Goal: Task Accomplishment & Management: Use online tool/utility

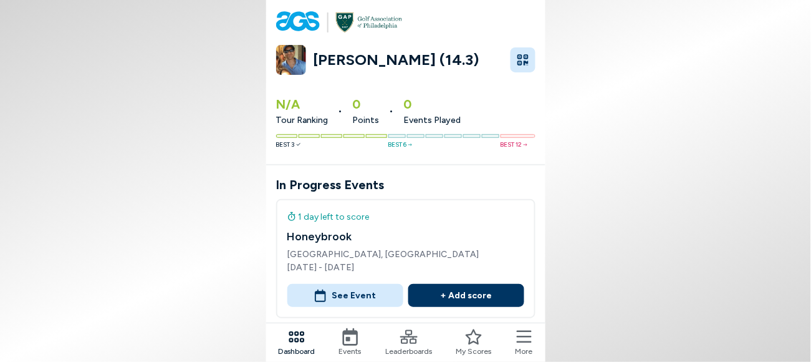
click at [450, 284] on button "+ Add score" at bounding box center [467, 295] width 116 height 23
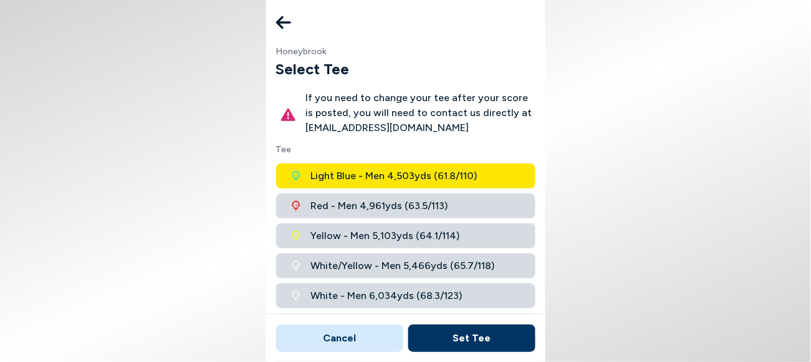
click at [367, 348] on span "Blue - Men 6,341 yds ( 69.6 / 126 )" at bounding box center [382, 355] width 142 height 15
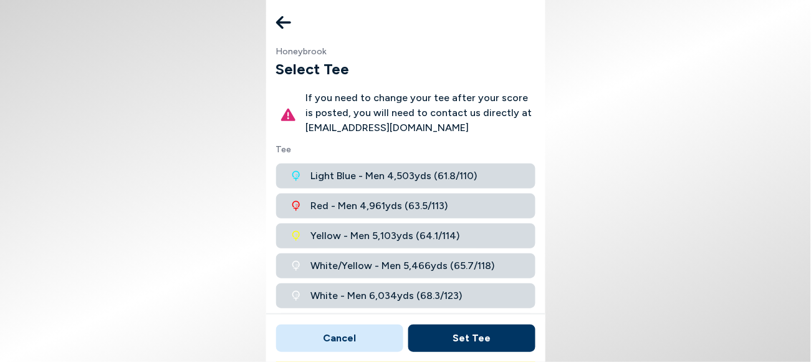
click at [472, 338] on button "Set Tee" at bounding box center [472, 337] width 127 height 27
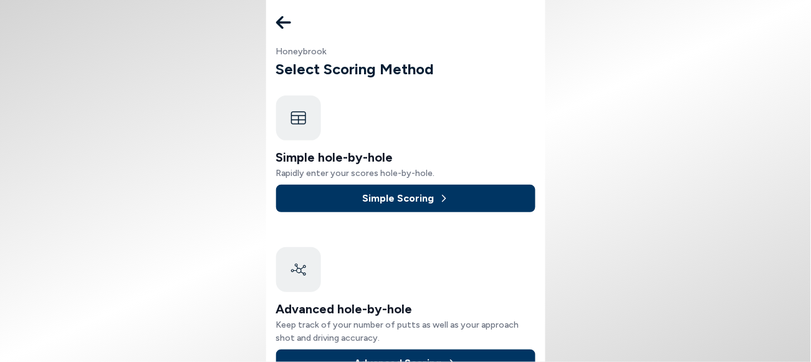
click at [400, 185] on button "Simple Scoring" at bounding box center [405, 198] width 259 height 27
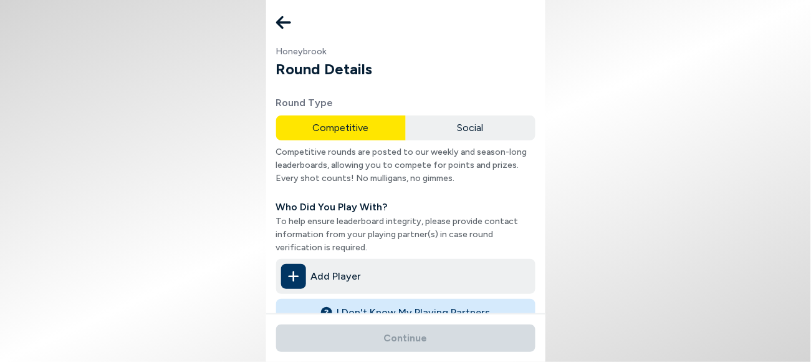
click at [573, 236] on body "Honeybrook Round Details Round Type Competitive Social Competitive rounds are p…" at bounding box center [405, 181] width 811 height 362
click at [396, 299] on button "I Don't Know My Playing Partners" at bounding box center [405, 312] width 259 height 27
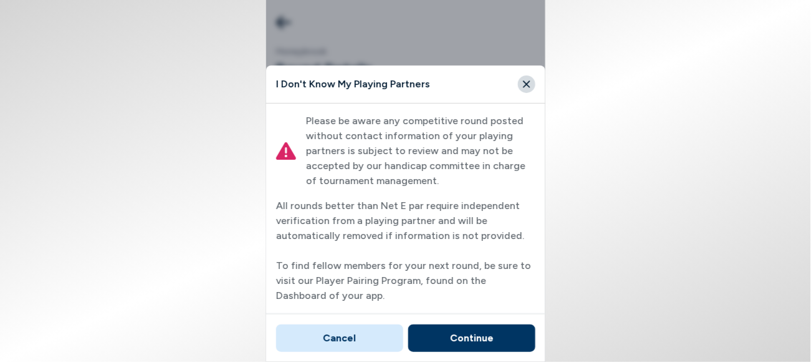
click at [458, 334] on button "Continue" at bounding box center [472, 337] width 127 height 27
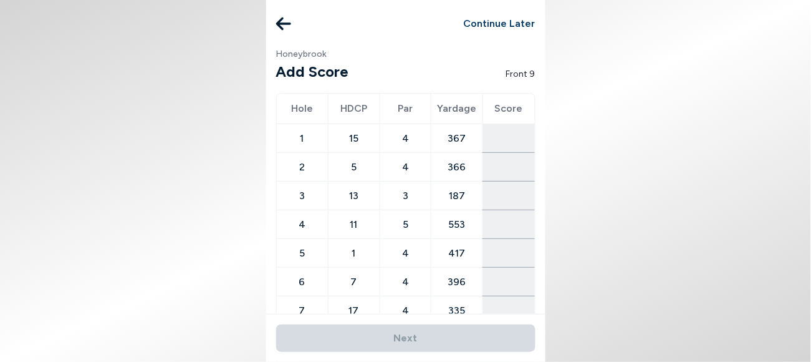
click at [483, 128] on input "number" at bounding box center [508, 138] width 51 height 21
type input "4"
click at [485, 157] on input "number" at bounding box center [508, 167] width 51 height 21
type input "4"
click at [483, 185] on input "number" at bounding box center [508, 195] width 51 height 21
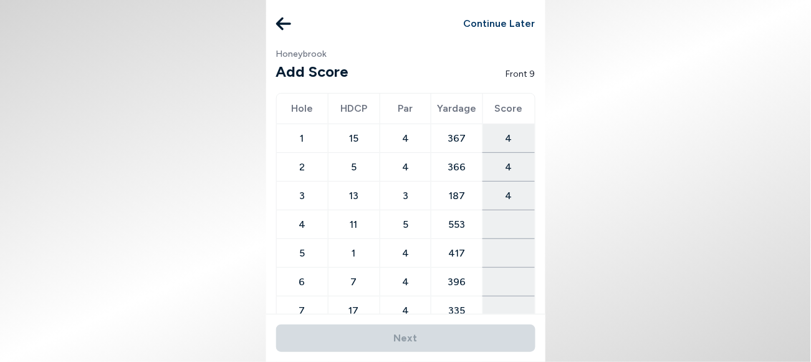
type input "4"
click at [483, 214] on input "number" at bounding box center [508, 224] width 51 height 21
type input "6"
click at [488, 243] on input "number" at bounding box center [508, 253] width 51 height 21
type input "6"
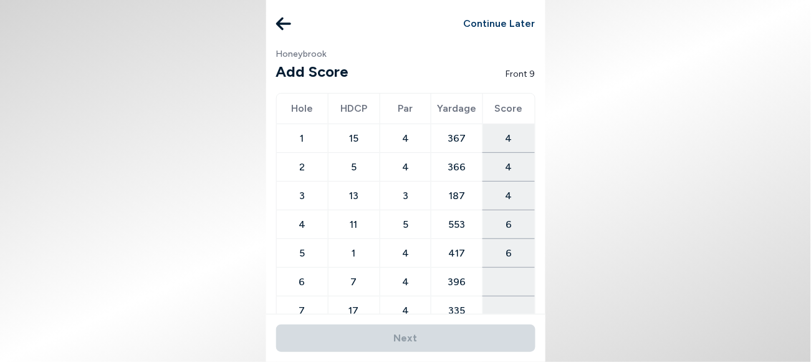
click at [485, 271] on input "number" at bounding box center [508, 281] width 51 height 21
type input "5"
click at [483, 300] on input "number" at bounding box center [508, 310] width 51 height 21
type input "5"
click at [483, 329] on input "number" at bounding box center [508, 339] width 51 height 21
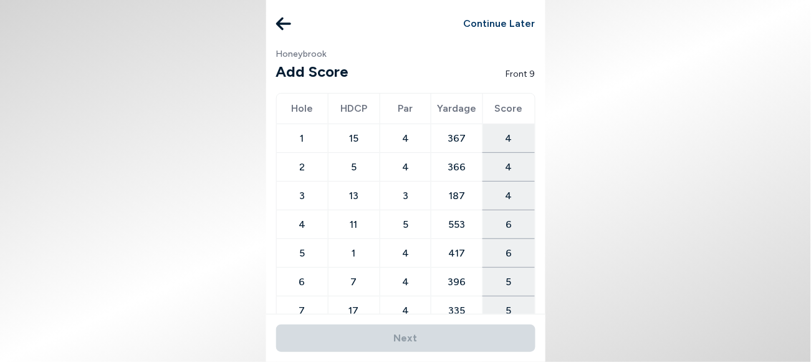
type input "5"
click at [574, 301] on body "Continue Later Honeybrook Add Score Front 9 Hole HDCP Par Yardage Score 1 15 4 …" at bounding box center [405, 181] width 811 height 362
click at [552, 284] on body "Continue Later Honeybrook Add Score Front 9 Hole HDCP Par Yardage Score 1 15 4 …" at bounding box center [405, 181] width 811 height 362
click at [536, 263] on body "Continue Later Honeybrook Add Score Front 9 Hole HDCP Par Yardage Score 1 15 4 …" at bounding box center [405, 181] width 811 height 362
click at [526, 243] on body "Continue Later Honeybrook Add Score Front 9 Hole HDCP Par Yardage Score 1 15 4 …" at bounding box center [405, 181] width 811 height 362
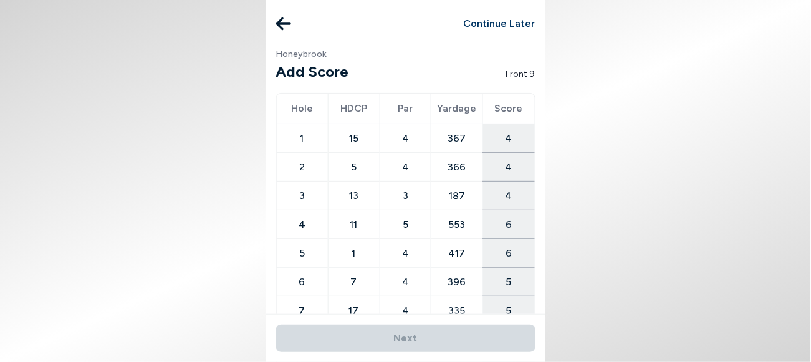
click at [525, 243] on body "Continue Later Honeybrook Add Score Front 9 Hole HDCP Par Yardage Score 1 15 4 …" at bounding box center [405, 181] width 811 height 362
click at [518, 301] on body "Continue Later Honeybrook Add Score Front 9 Hole HDCP Par Yardage Score 1 15 4 …" at bounding box center [405, 181] width 811 height 362
click at [508, 323] on div "Next" at bounding box center [405, 338] width 279 height 48
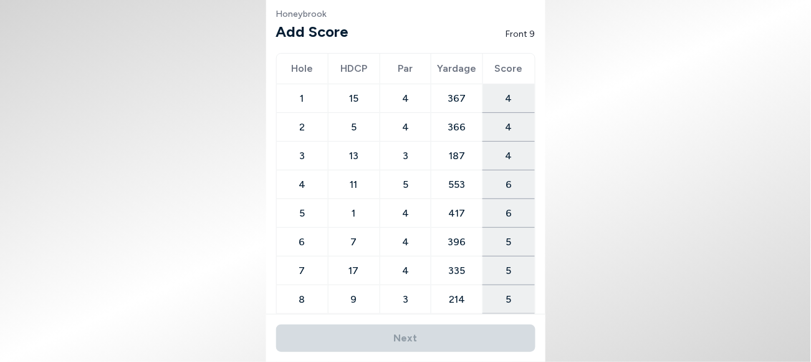
scroll to position [57, 0]
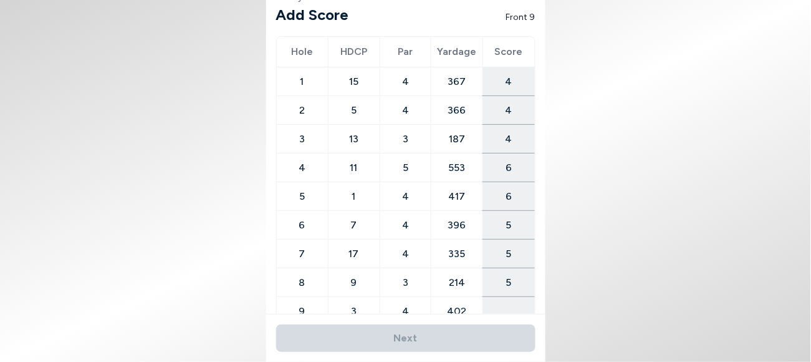
click at [487, 301] on input "number" at bounding box center [508, 311] width 51 height 21
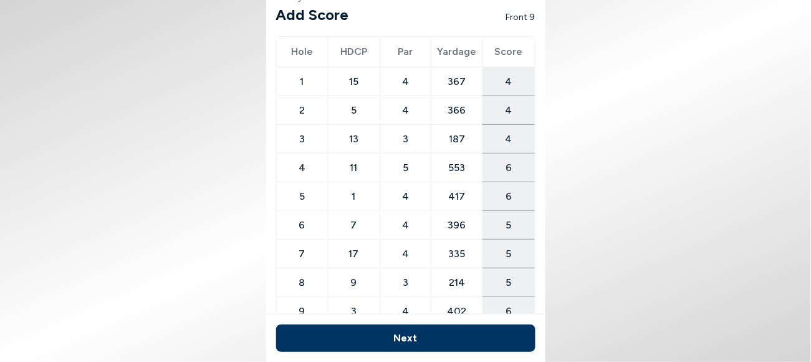
type input "6"
click at [409, 339] on button "Next" at bounding box center [405, 337] width 259 height 27
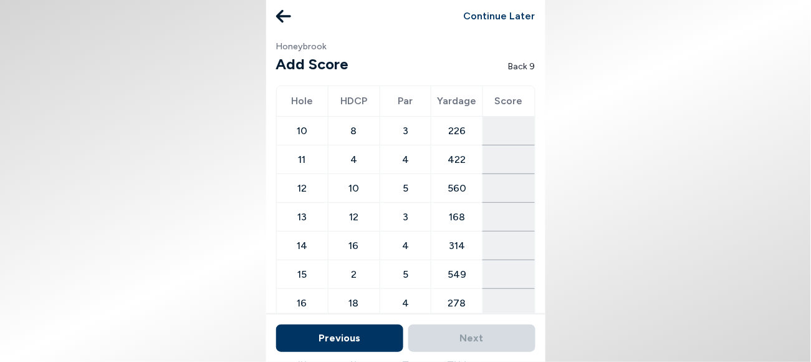
click at [483, 120] on input "number" at bounding box center [508, 130] width 51 height 21
type input "3"
click at [483, 149] on input "number" at bounding box center [508, 159] width 51 height 21
type input "5"
click at [487, 178] on input "number" at bounding box center [508, 188] width 51 height 21
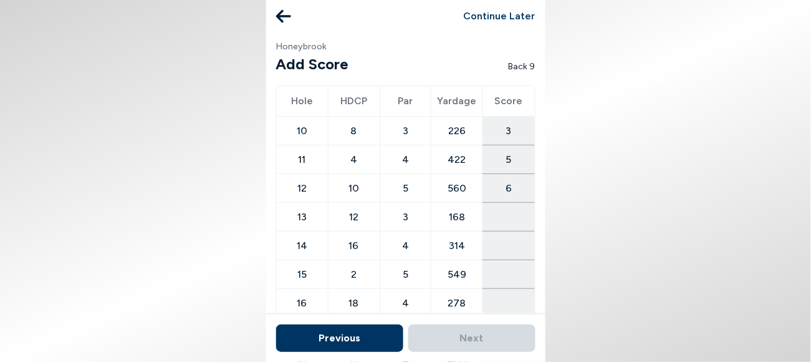
type input "6"
click at [488, 206] on input "number" at bounding box center [508, 216] width 51 height 21
type input "4"
click at [487, 235] on input "number" at bounding box center [508, 245] width 51 height 21
type input "6"
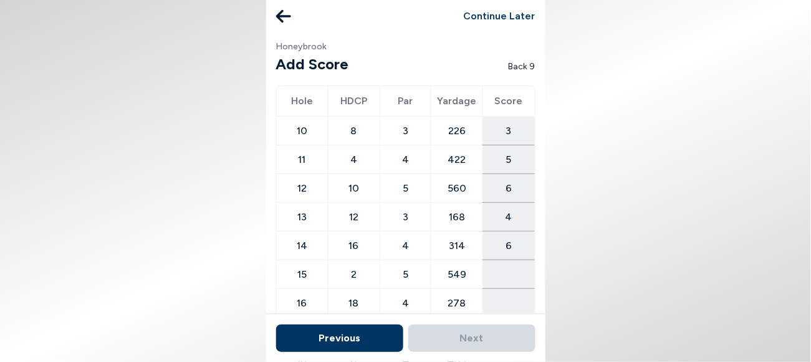
click at [483, 264] on input "number" at bounding box center [508, 274] width 51 height 21
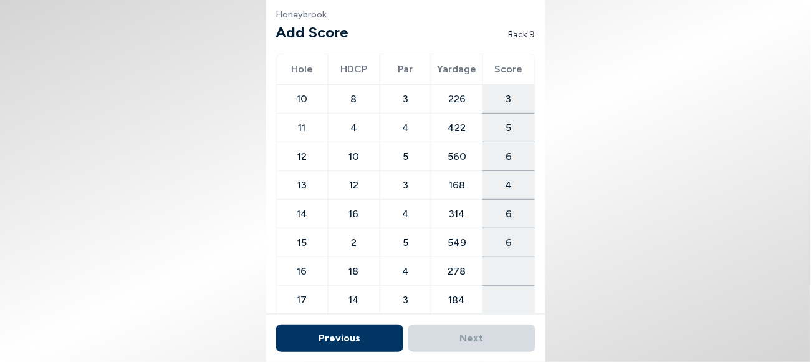
scroll to position [57, 0]
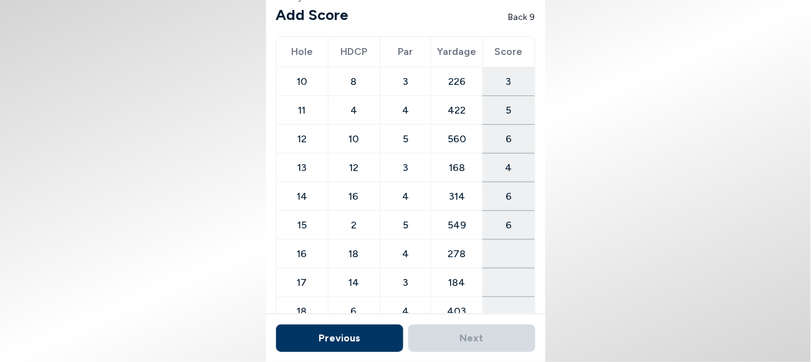
type input "6"
click at [483, 243] on input "number" at bounding box center [508, 253] width 51 height 21
type input "5"
click at [483, 272] on input "number" at bounding box center [508, 282] width 51 height 21
type input "4"
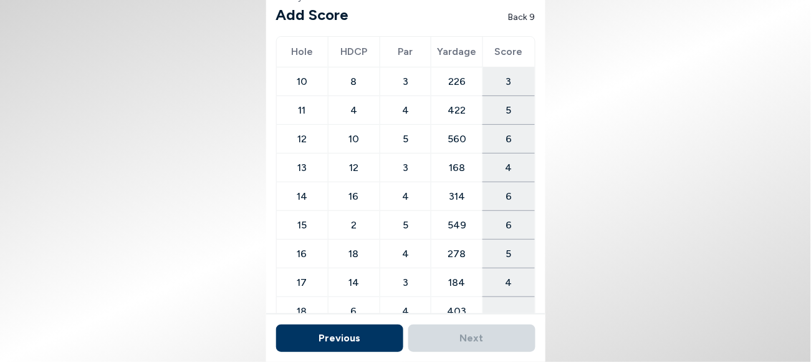
click at [485, 301] on input "number" at bounding box center [508, 311] width 51 height 21
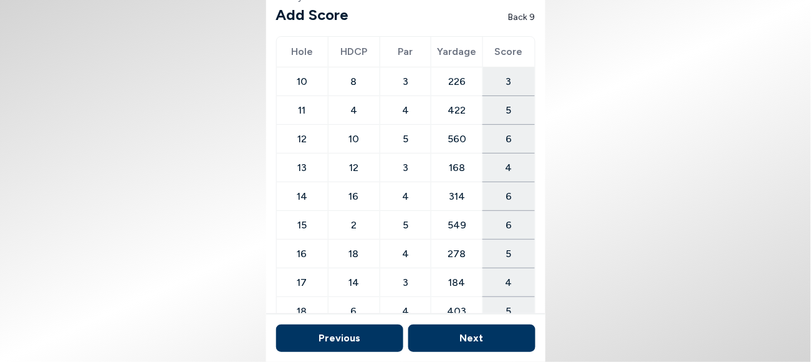
type input "5"
drag, startPoint x: 471, startPoint y: 336, endPoint x: 580, endPoint y: 315, distance: 111.1
click at [478, 336] on button "Next" at bounding box center [472, 337] width 127 height 27
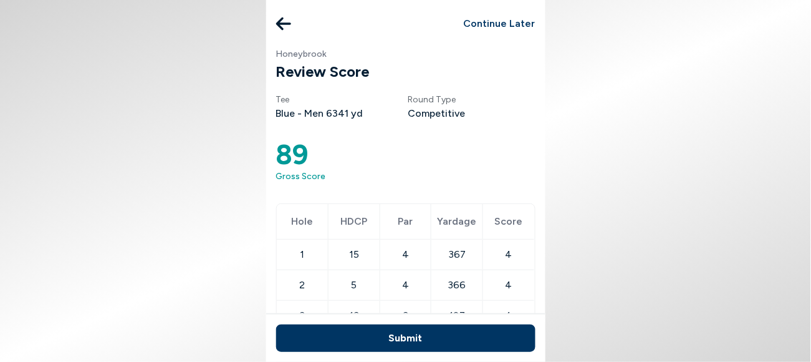
click at [424, 341] on button "Submit" at bounding box center [405, 337] width 259 height 27
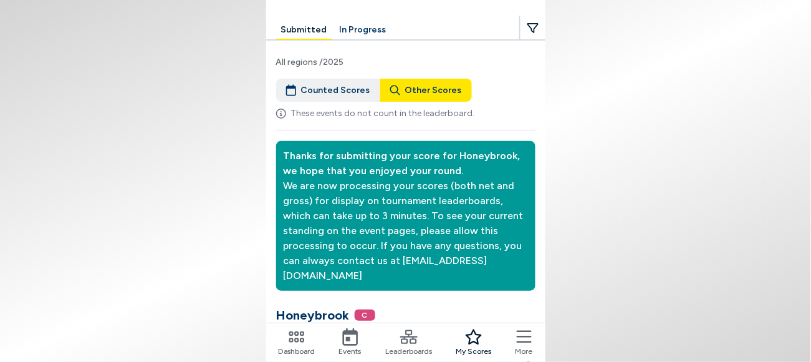
scroll to position [72, 0]
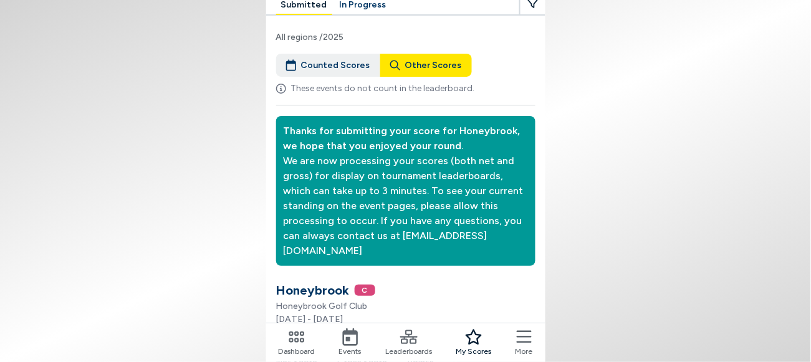
click at [412, 343] on icon at bounding box center [408, 336] width 17 height 17
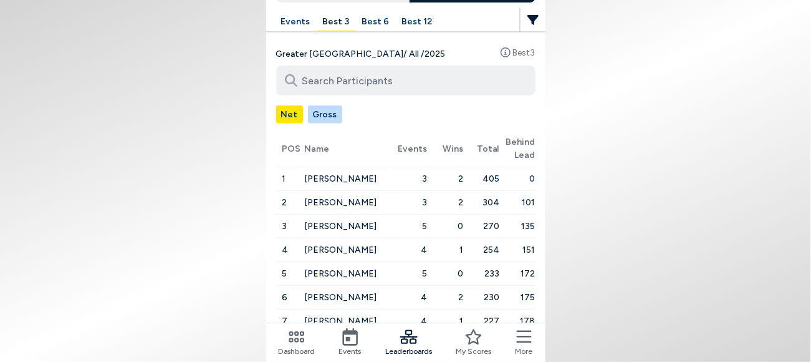
scroll to position [131, 0]
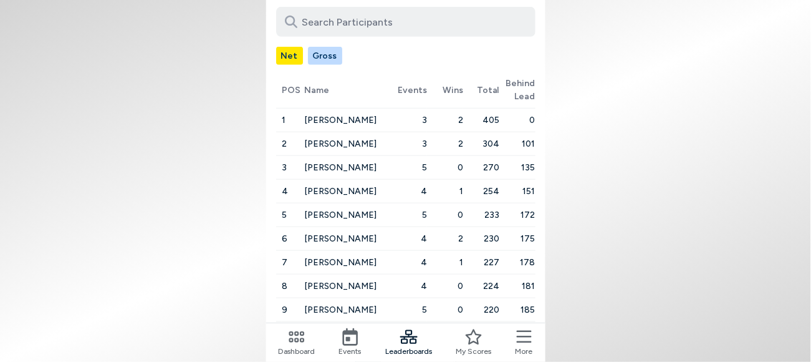
click at [359, 336] on icon at bounding box center [350, 336] width 17 height 17
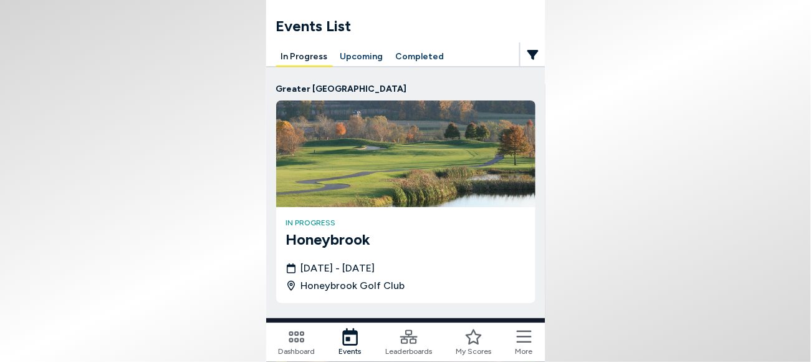
click at [396, 163] on img at bounding box center [405, 153] width 259 height 107
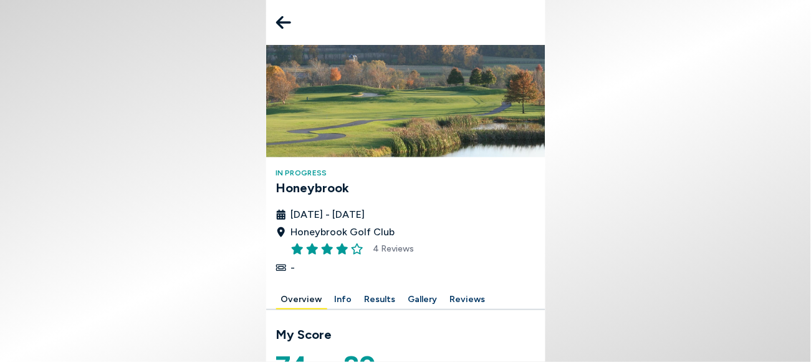
click at [401, 290] on button "Results" at bounding box center [380, 299] width 41 height 19
click at [328, 354] on button "B Flight" at bounding box center [307, 363] width 42 height 18
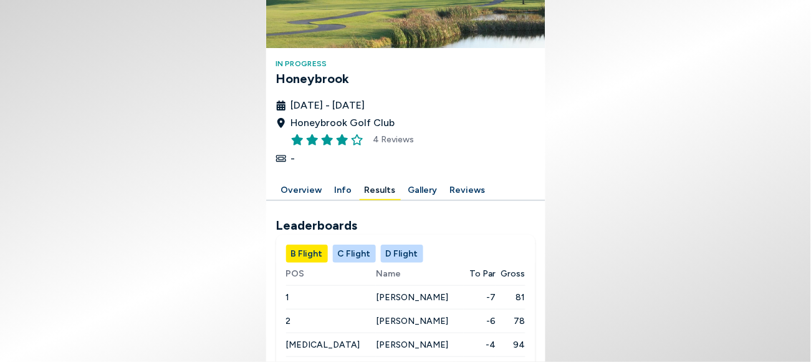
scroll to position [258, 0]
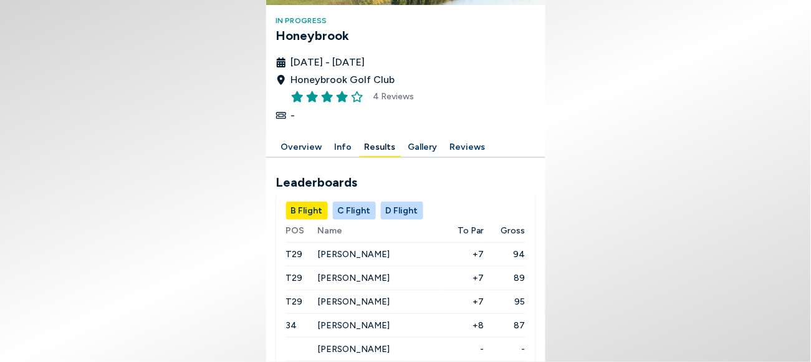
click at [376, 201] on button "C Flight" at bounding box center [354, 210] width 43 height 18
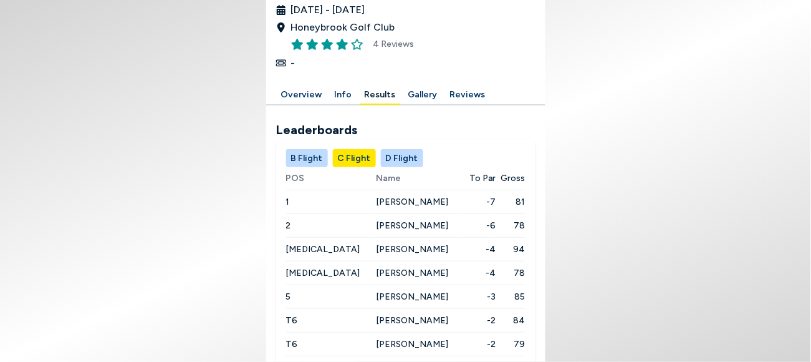
scroll to position [258, 0]
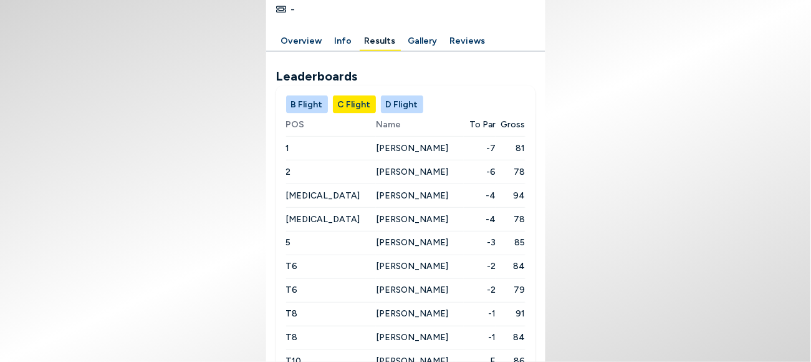
click at [406, 95] on button "D Flight" at bounding box center [402, 104] width 42 height 18
click at [422, 95] on button "D Flight" at bounding box center [402, 104] width 42 height 18
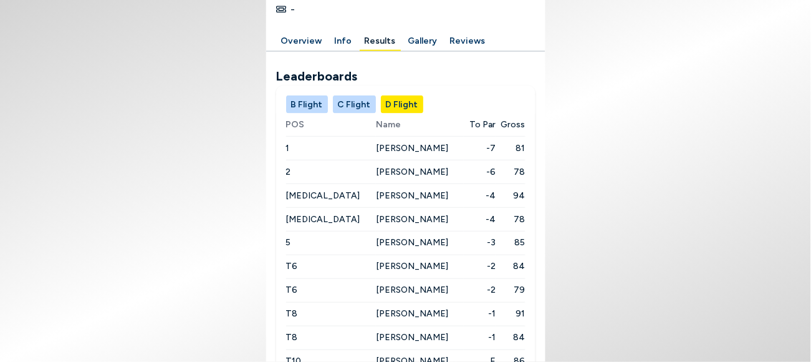
click at [328, 95] on button "B Flight" at bounding box center [307, 104] width 42 height 18
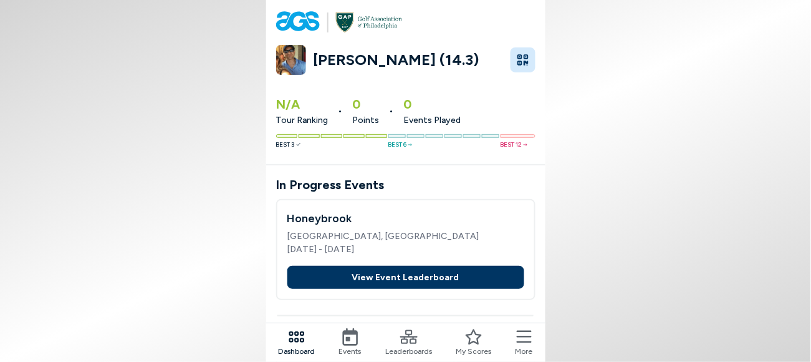
click at [419, 266] on button "View Event Leaderboard" at bounding box center [406, 277] width 237 height 23
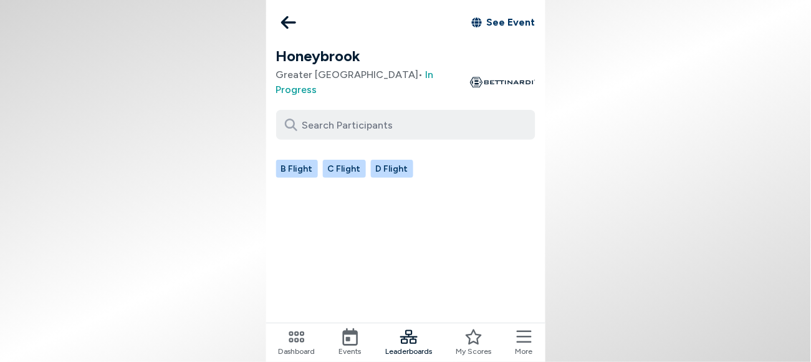
click at [318, 160] on button "B Flight" at bounding box center [297, 169] width 42 height 18
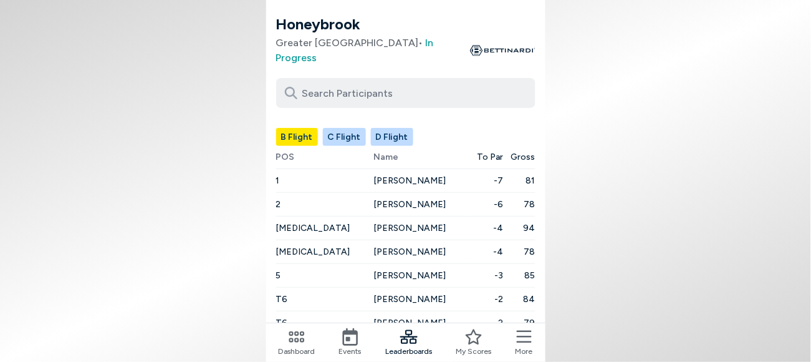
scroll to position [61, 0]
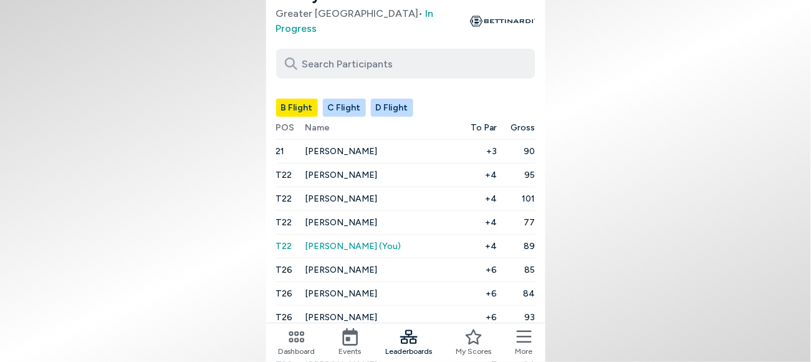
click at [344, 241] on span "[PERSON_NAME] (You)" at bounding box center [354, 246] width 96 height 11
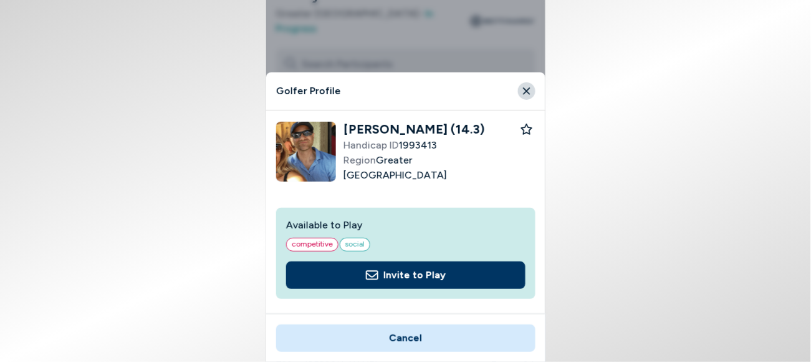
scroll to position [34, 0]
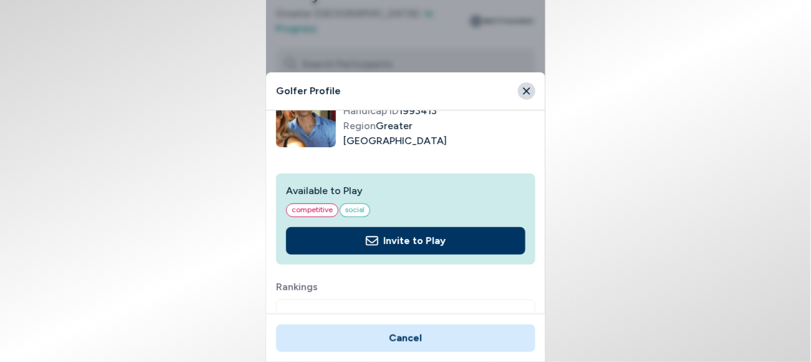
click at [400, 337] on button "Cancel" at bounding box center [405, 337] width 259 height 27
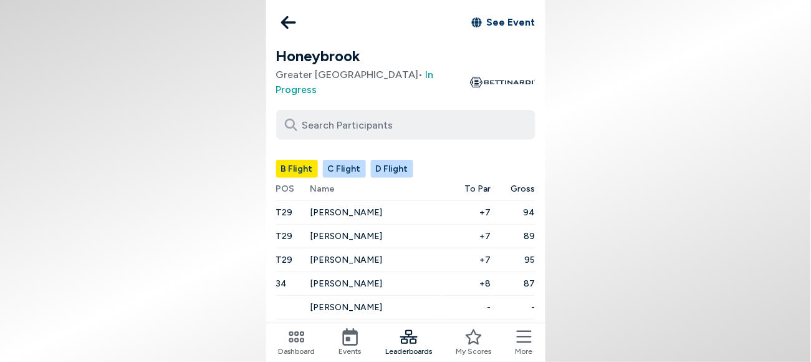
click at [404, 329] on button "3" at bounding box center [406, 341] width 25 height 25
